Goal: Find contact information: Obtain details needed to contact an individual or organization

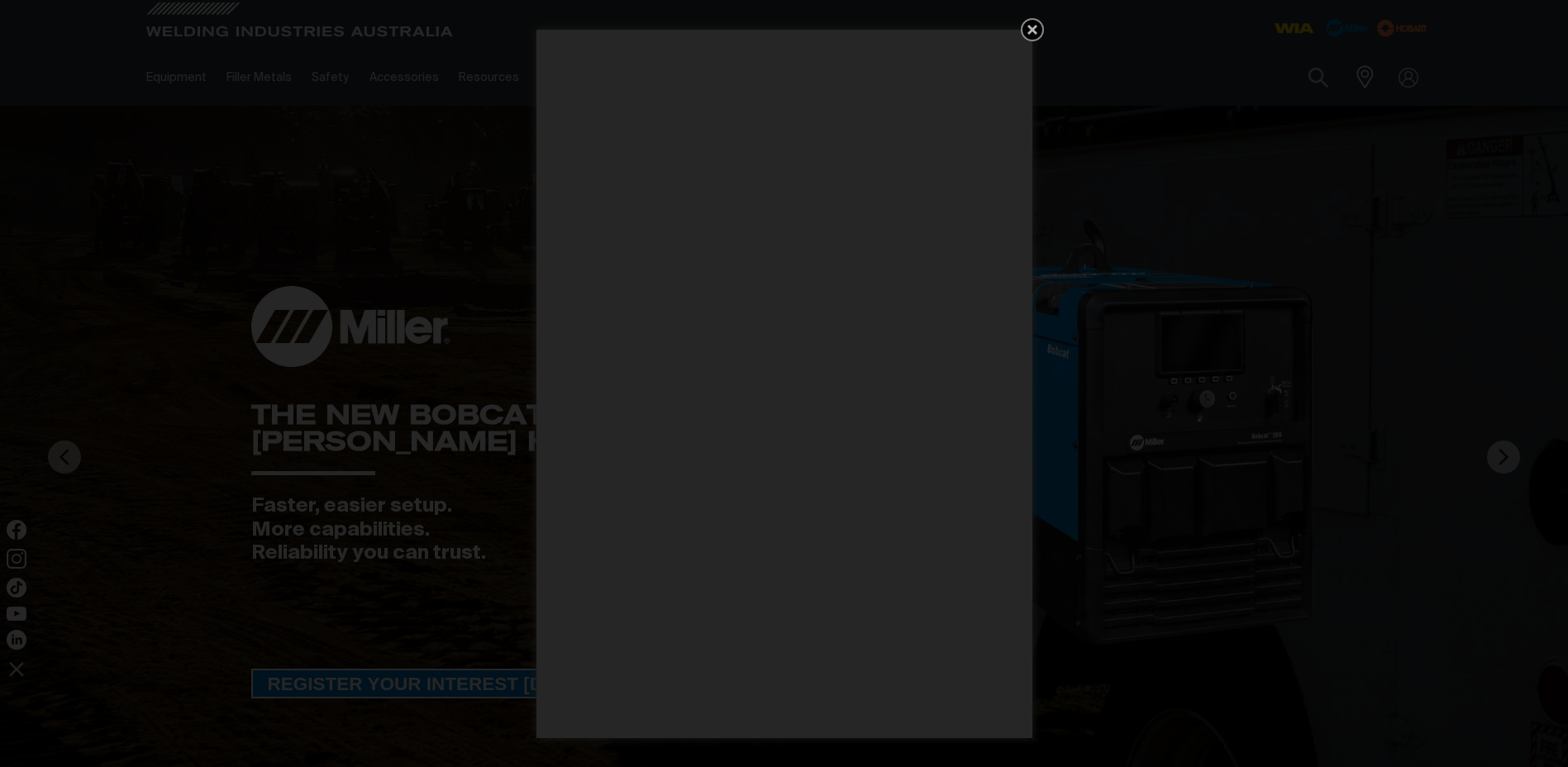
click at [1039, 30] on icon "Get 5 WIA Welding Guides Free!" at bounding box center [1033, 30] width 20 height 20
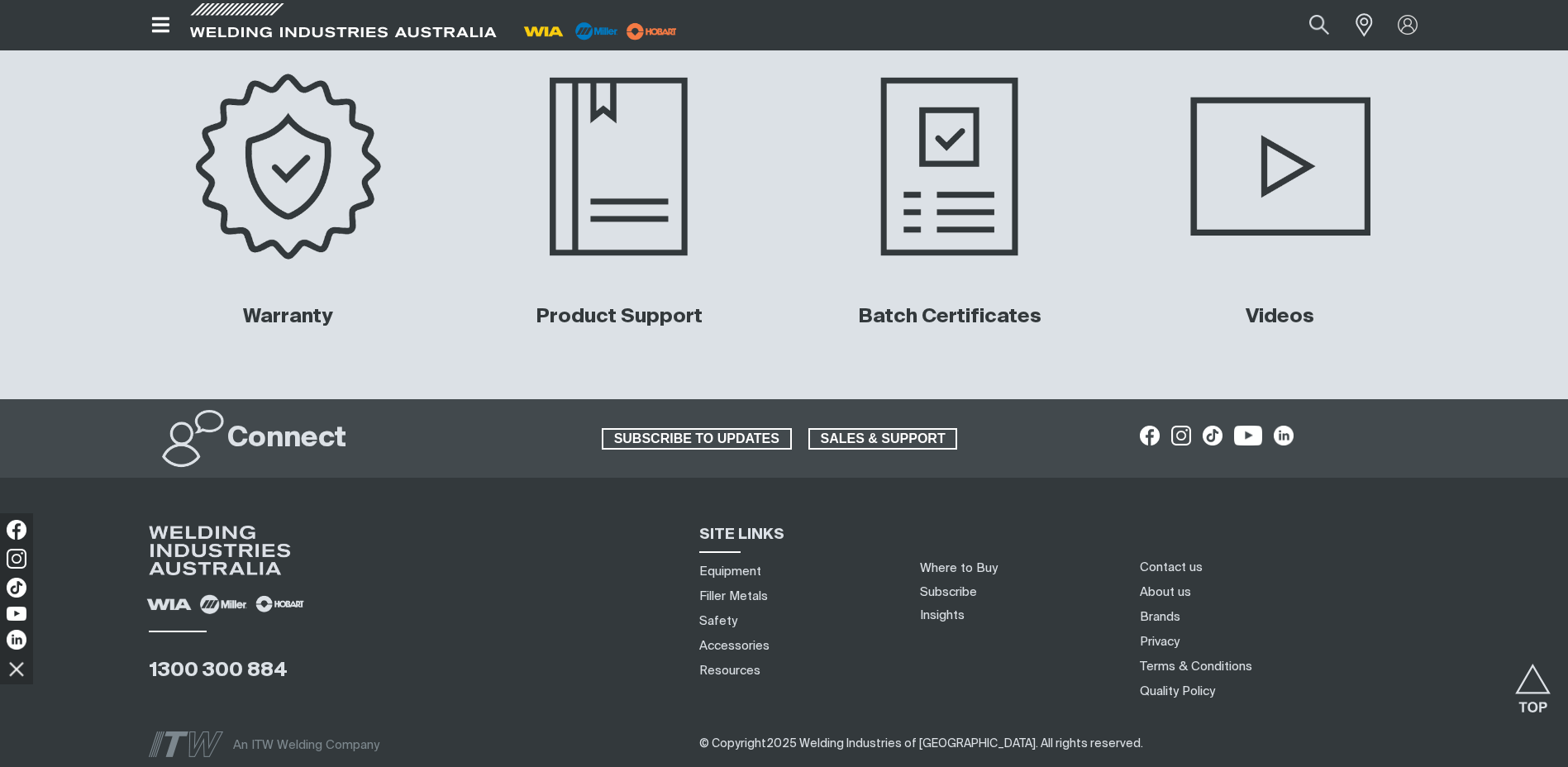
scroll to position [7833, 0]
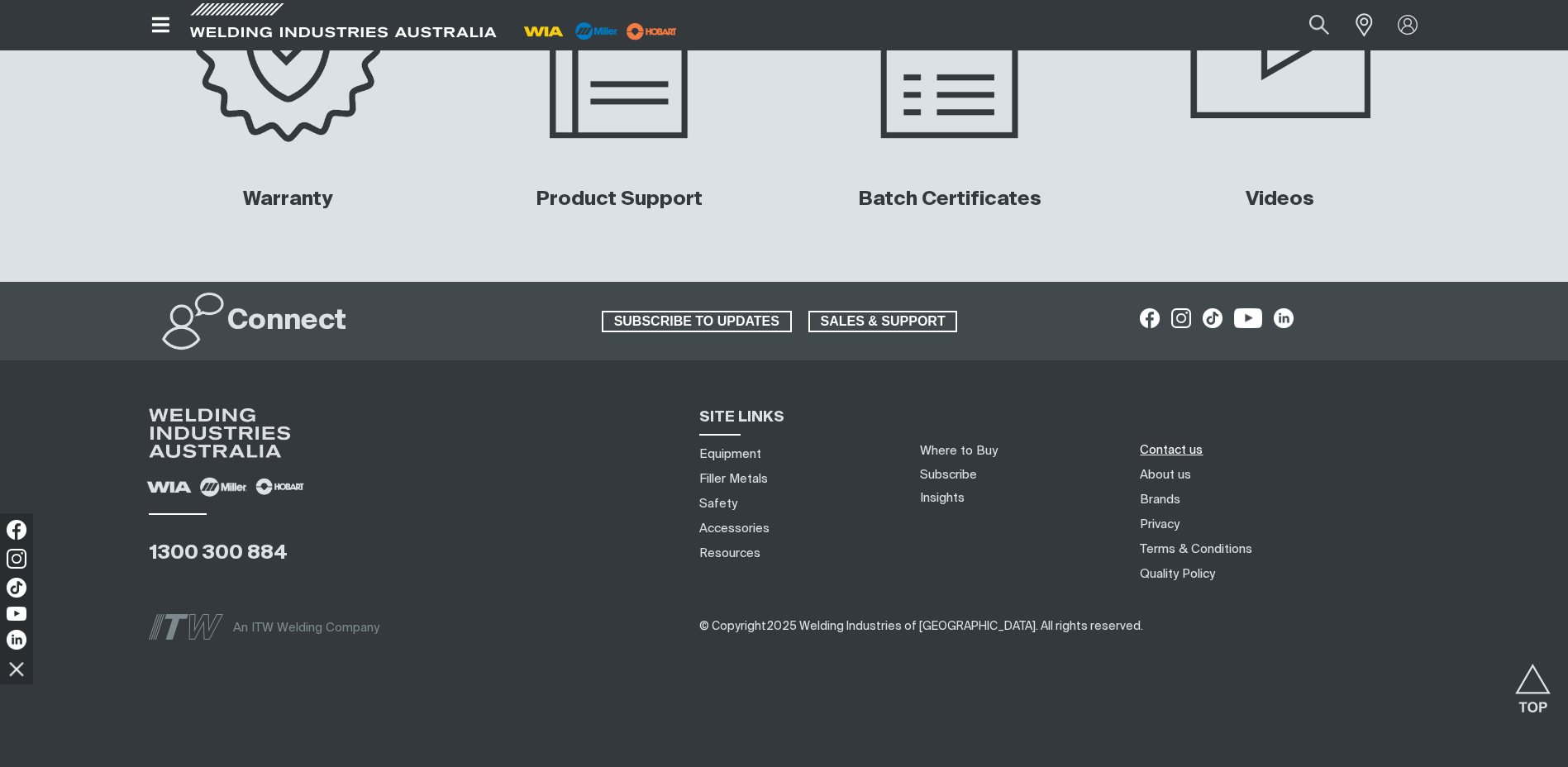
click at [1183, 454] on link "Contact us" at bounding box center [1171, 450] width 62 height 17
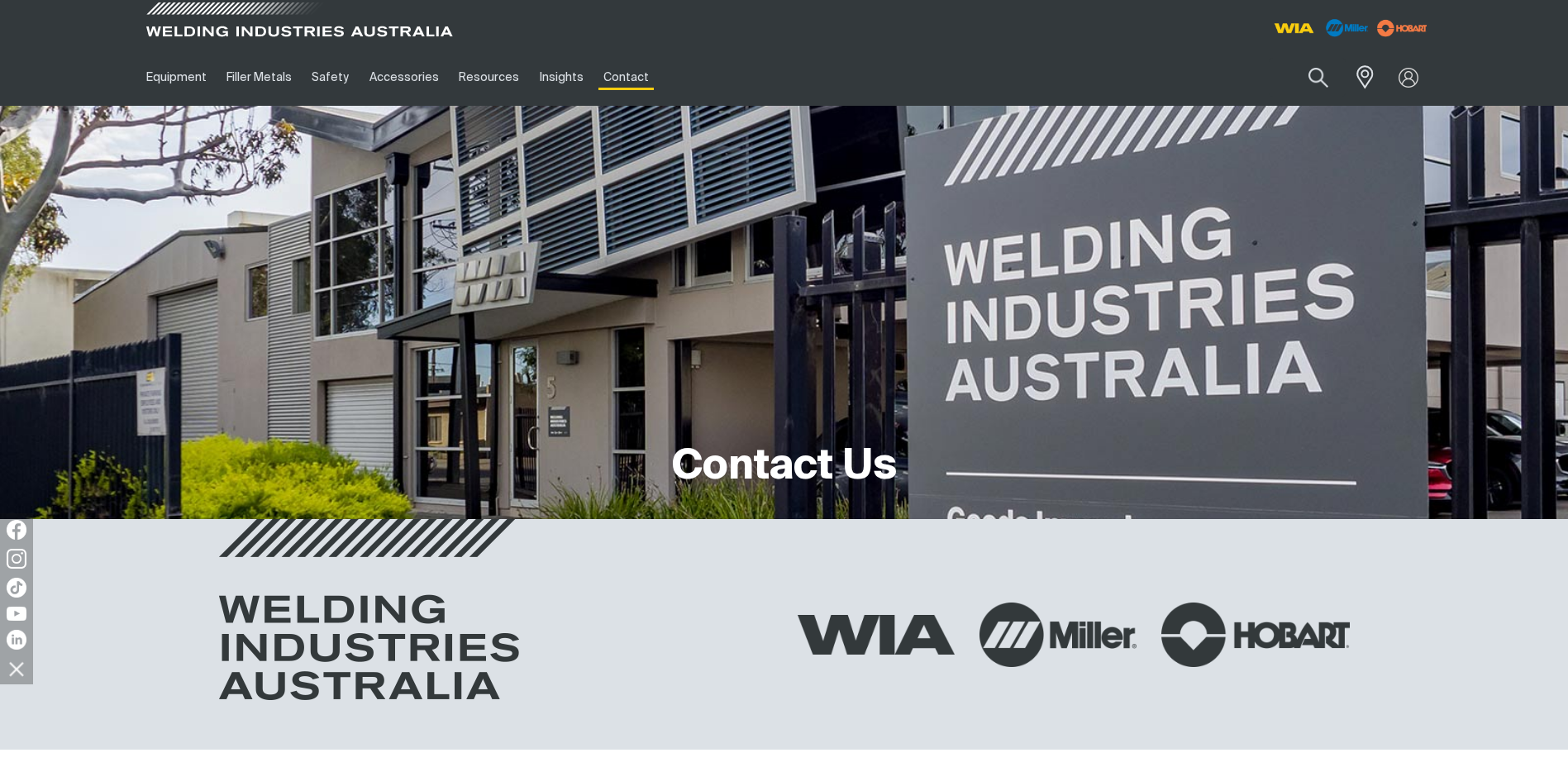
click at [195, 37] on span at bounding box center [299, 24] width 314 height 49
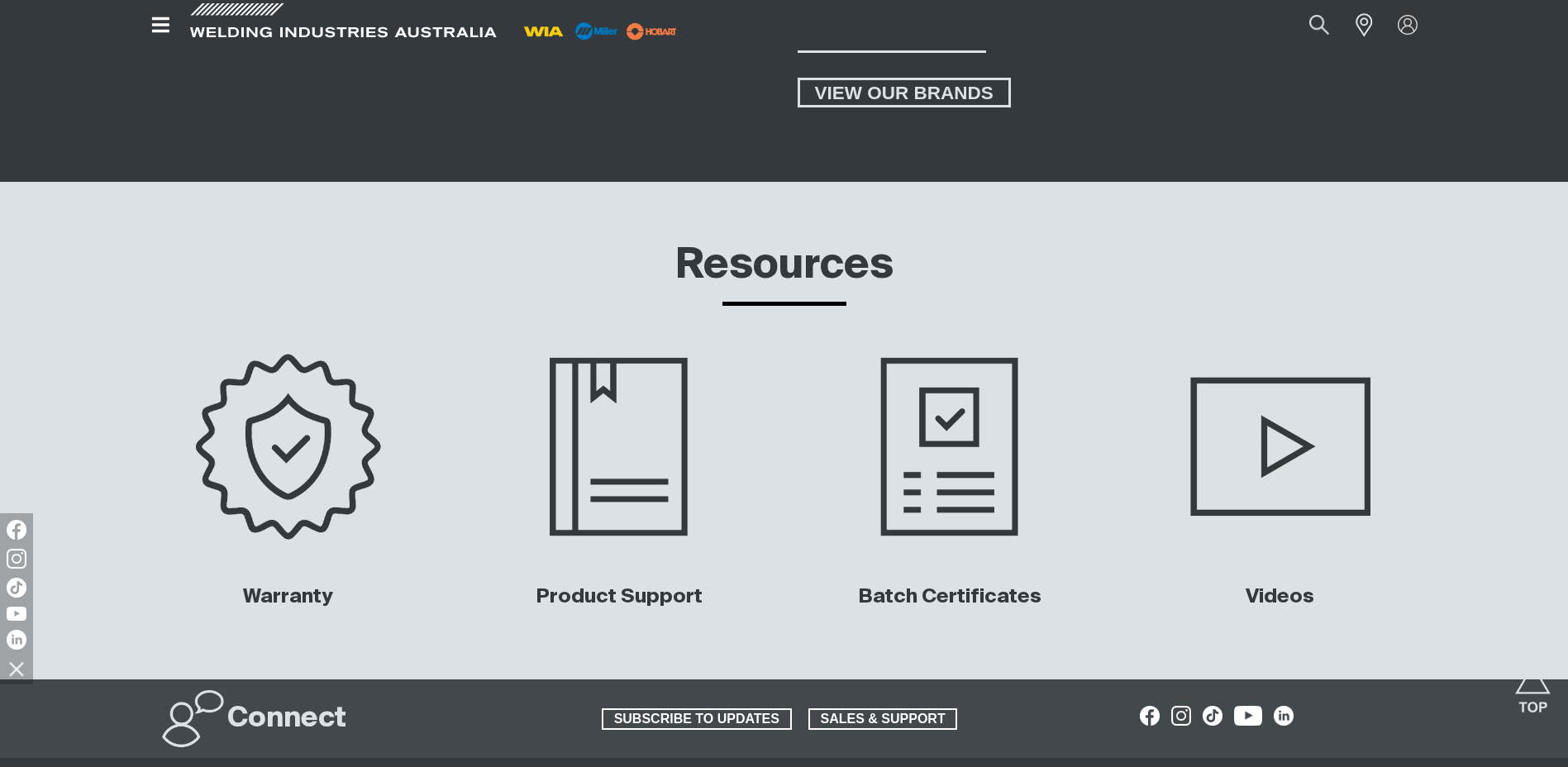
scroll to position [7766, 0]
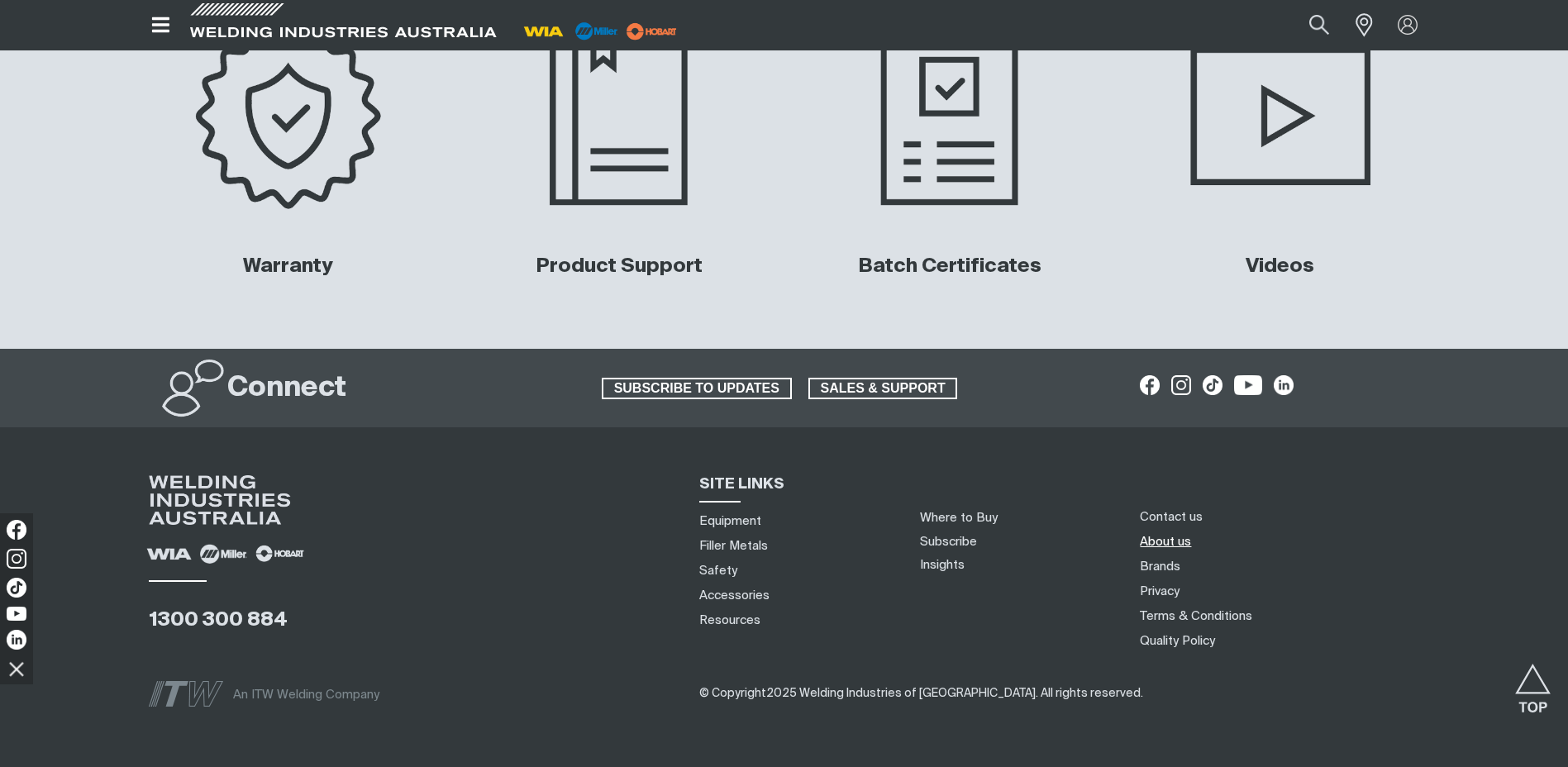
click at [1182, 533] on link "About us" at bounding box center [1166, 541] width 51 height 17
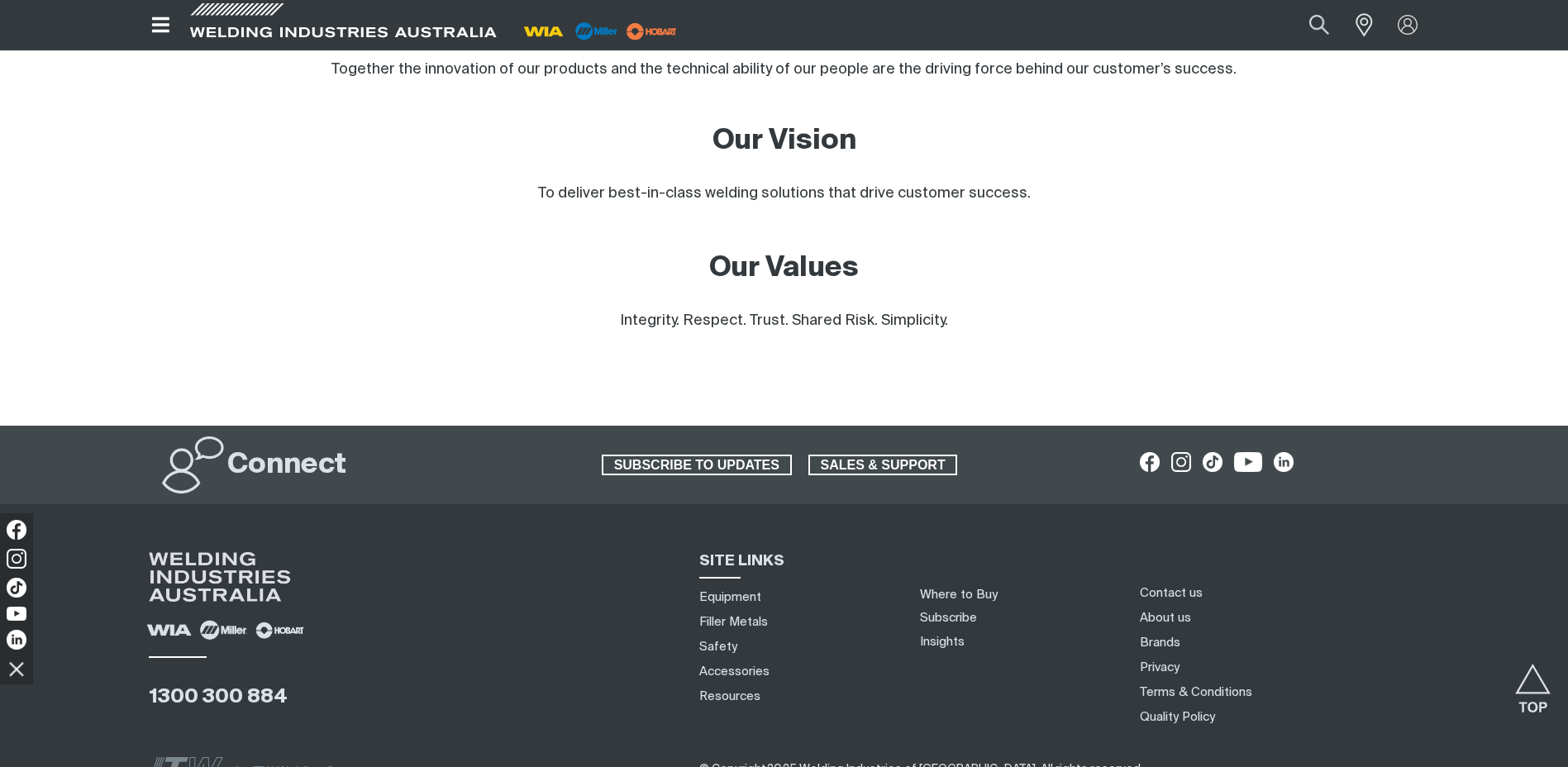
scroll to position [1472, 0]
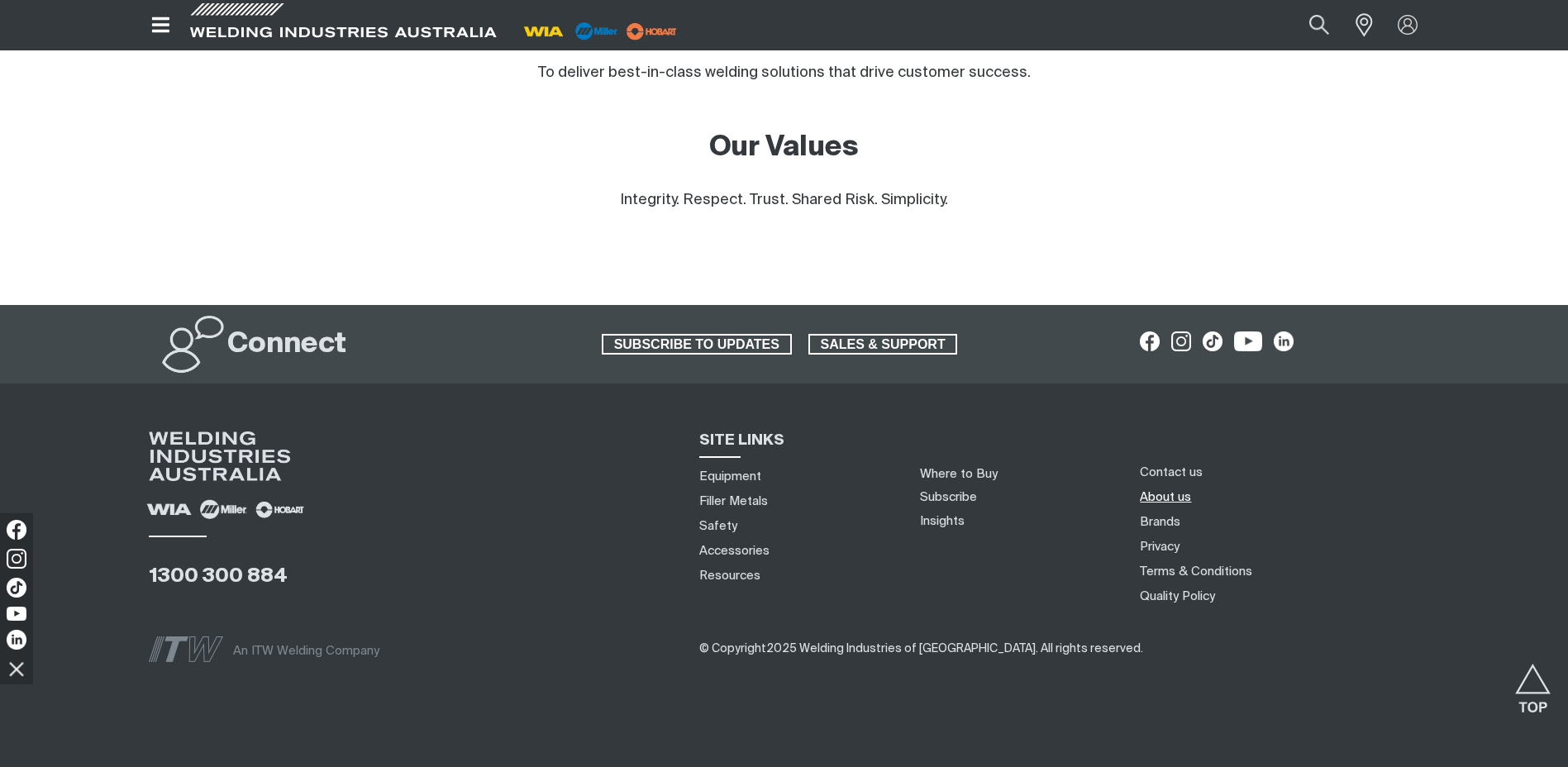
click at [1169, 488] on link "About us" at bounding box center [1166, 496] width 51 height 17
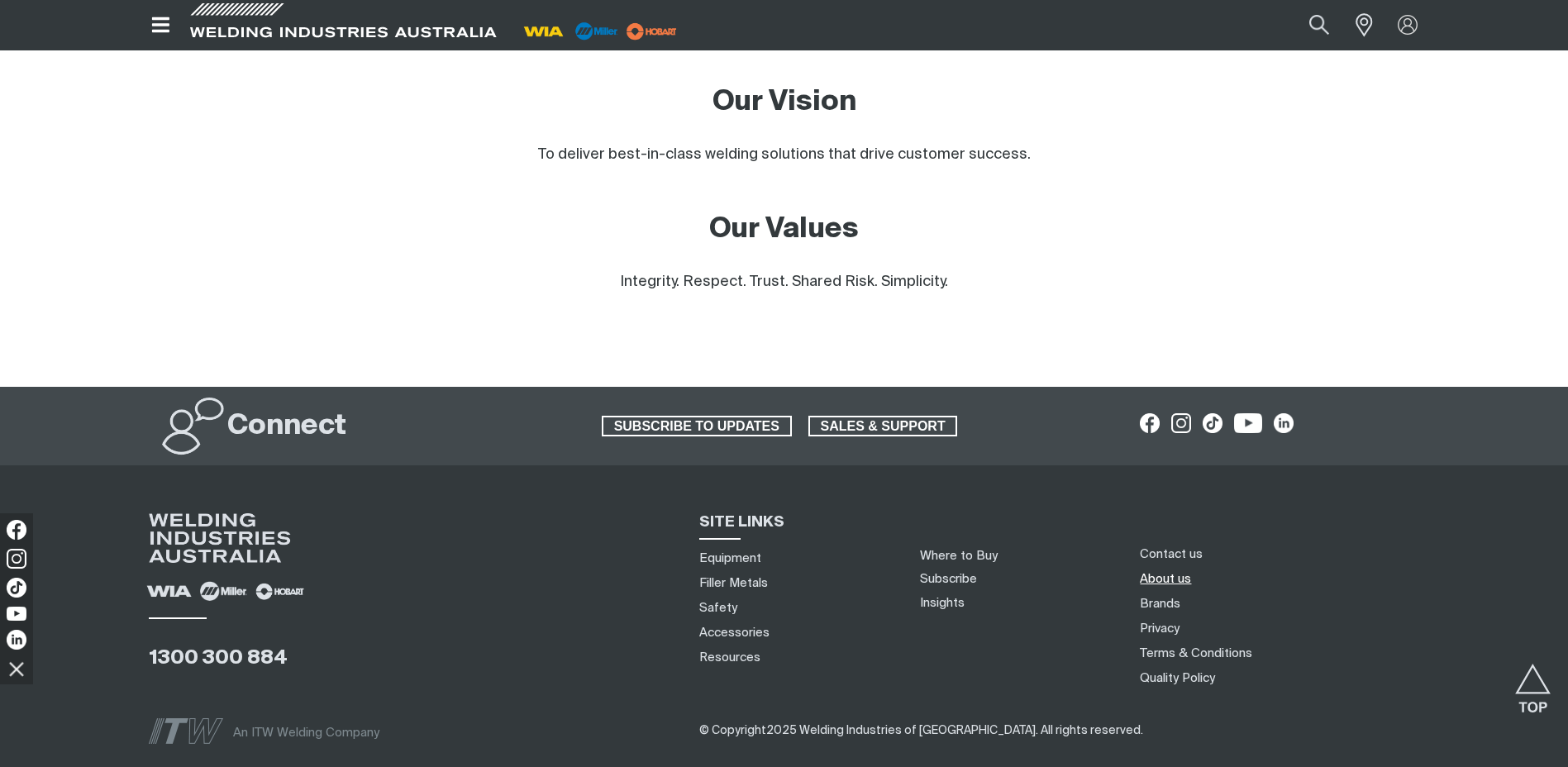
scroll to position [1389, 0]
click at [1168, 571] on link "About us" at bounding box center [1166, 579] width 51 height 17
click at [274, 409] on h2 "Connect" at bounding box center [287, 428] width 119 height 37
click at [165, 403] on span at bounding box center [198, 422] width 83 height 83
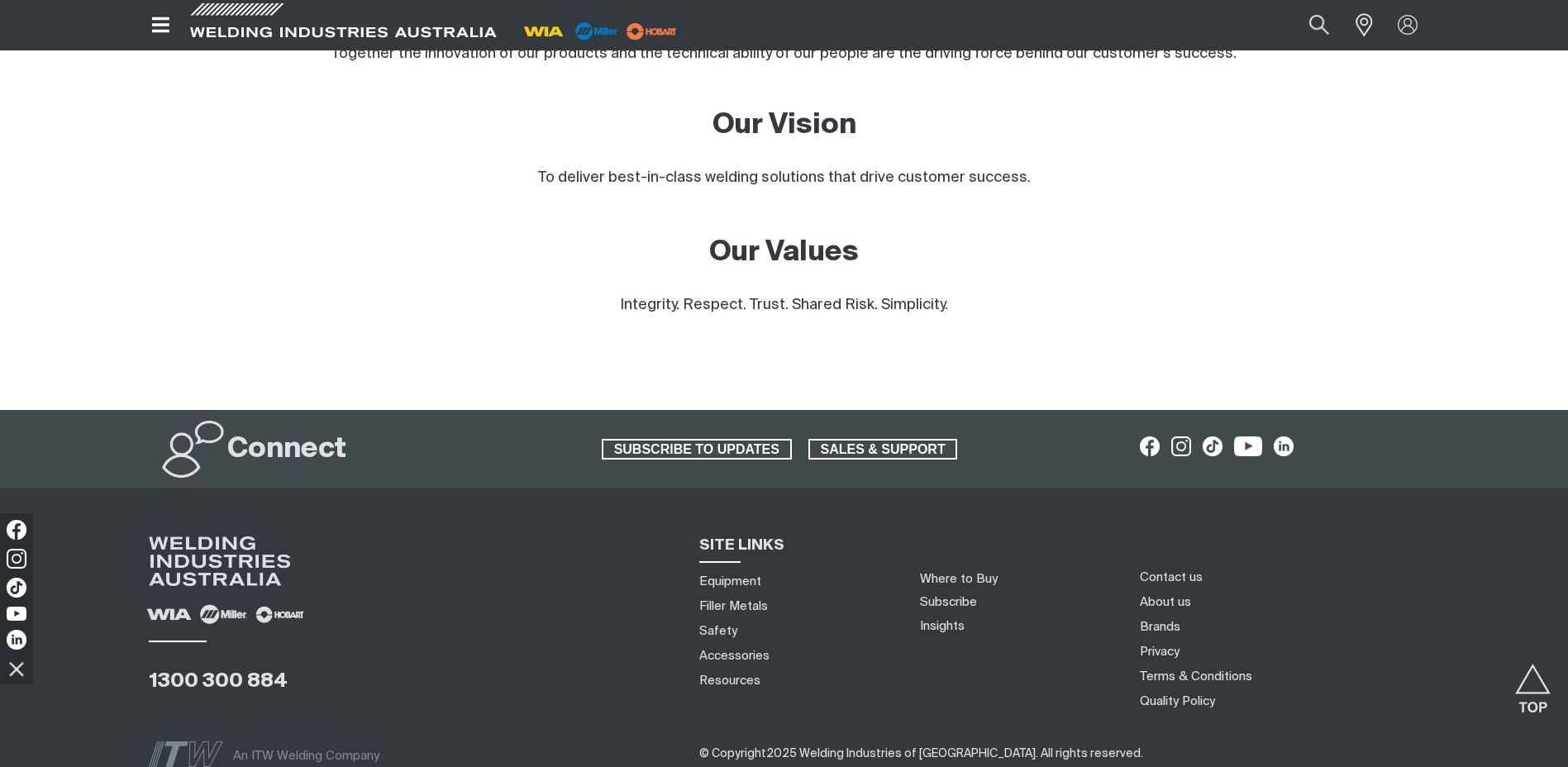
scroll to position [1472, 0]
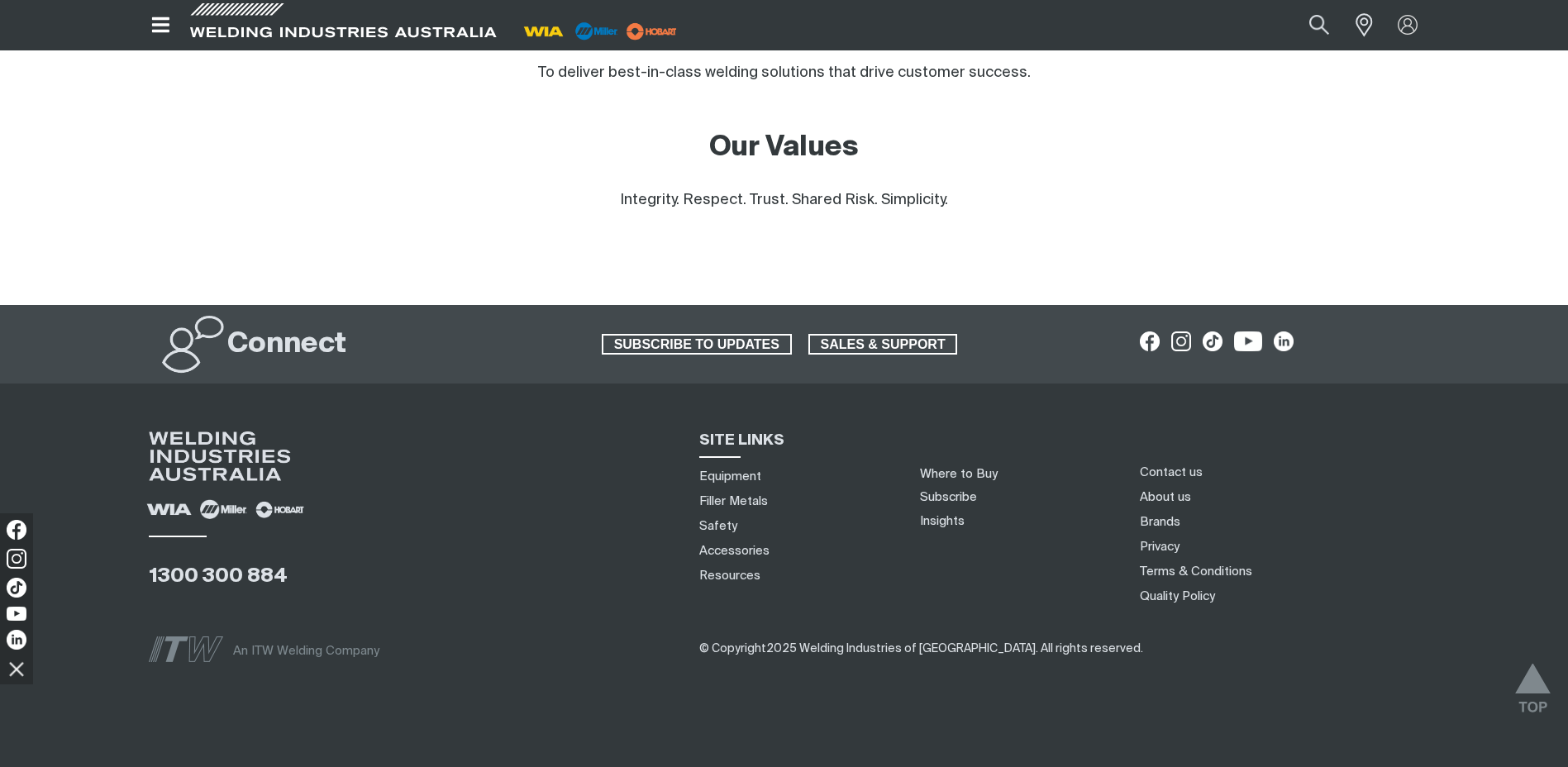
click at [1530, 684] on img "Scroll to top" at bounding box center [1533, 694] width 36 height 61
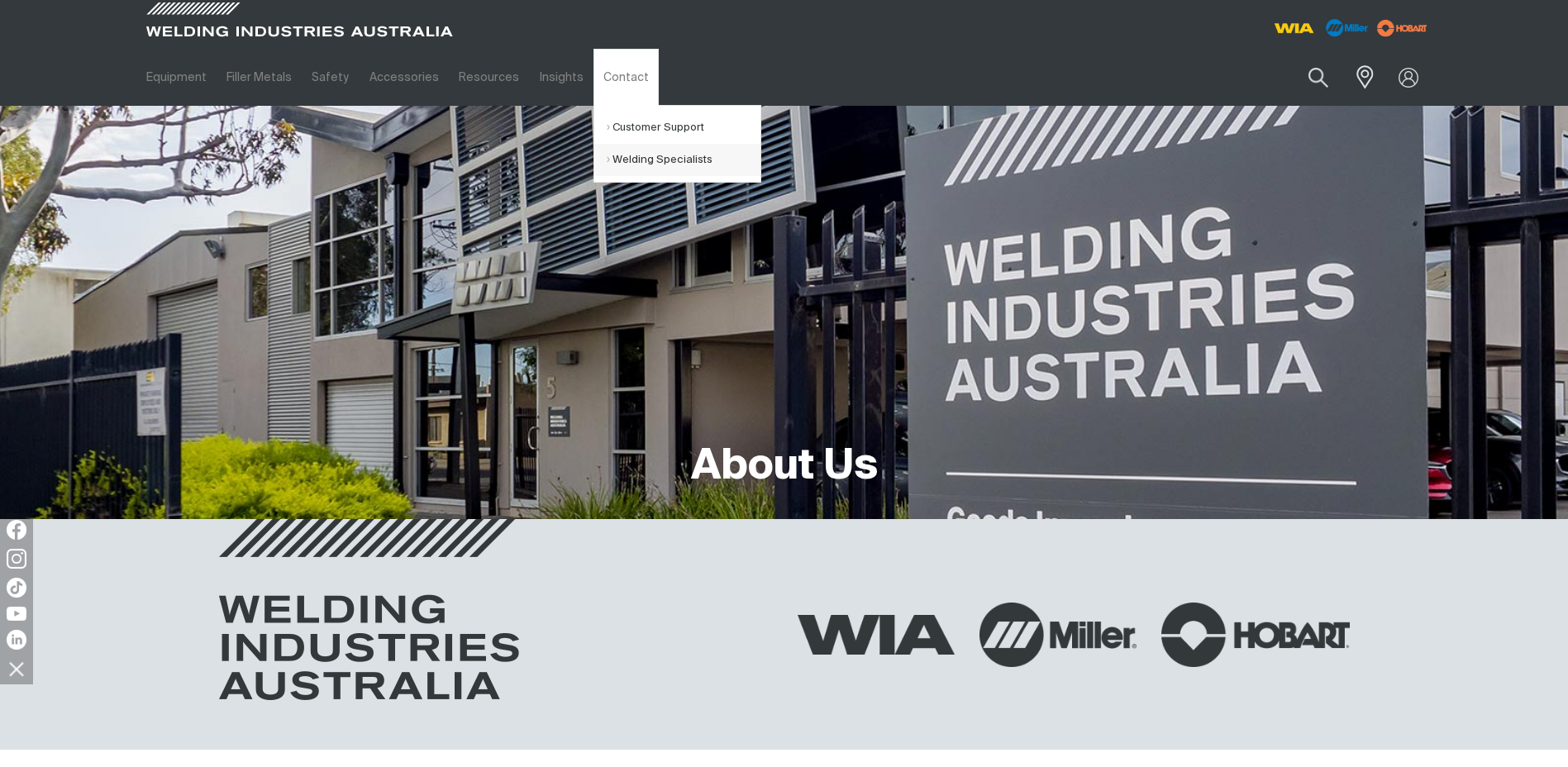
click at [627, 165] on link "Welding Specialists" at bounding box center [684, 160] width 154 height 32
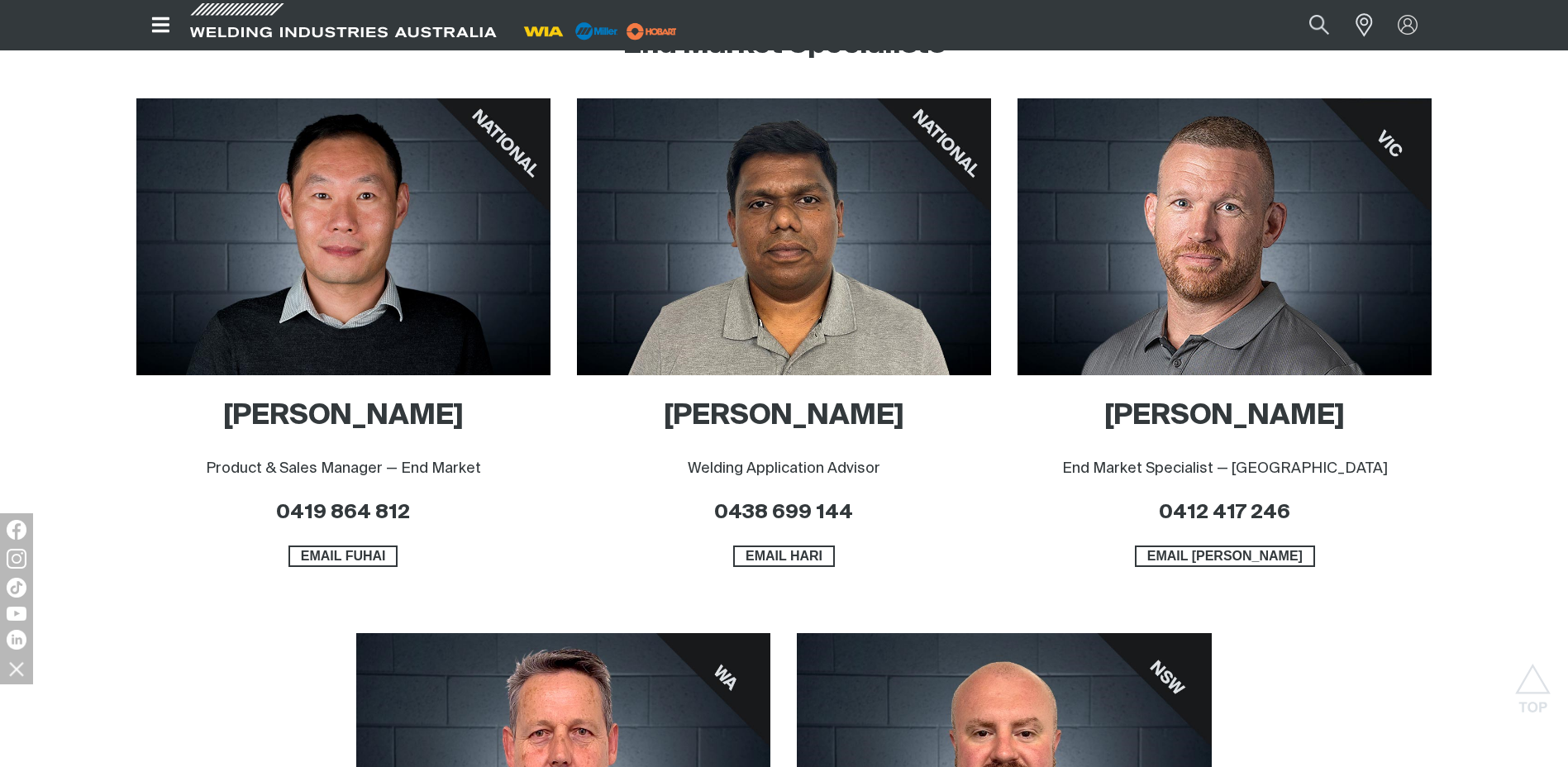
scroll to position [760, 0]
click at [767, 560] on span "EMAIL HARI" at bounding box center [784, 555] width 98 height 21
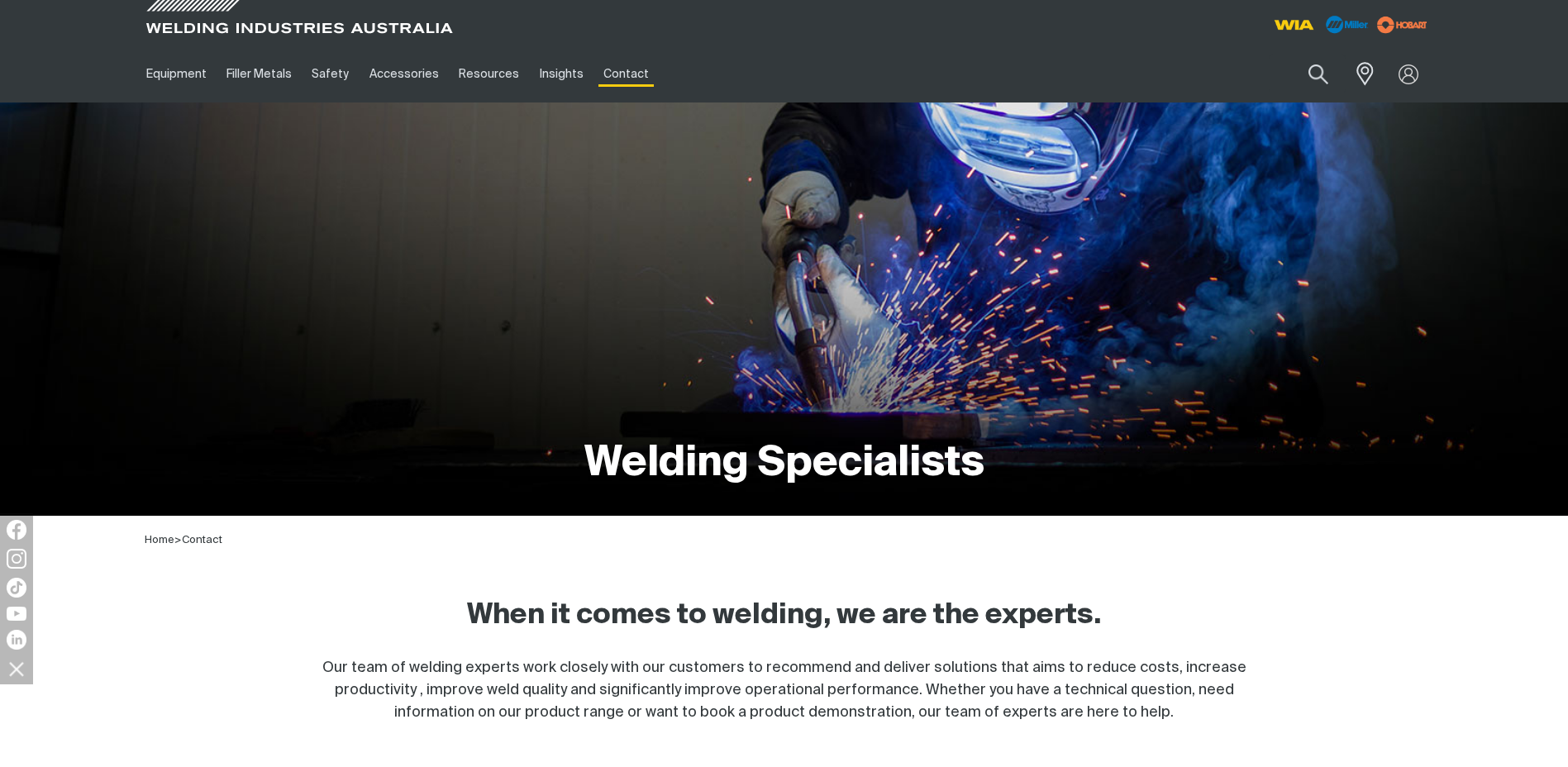
scroll to position [0, 0]
